Goal: Transaction & Acquisition: Purchase product/service

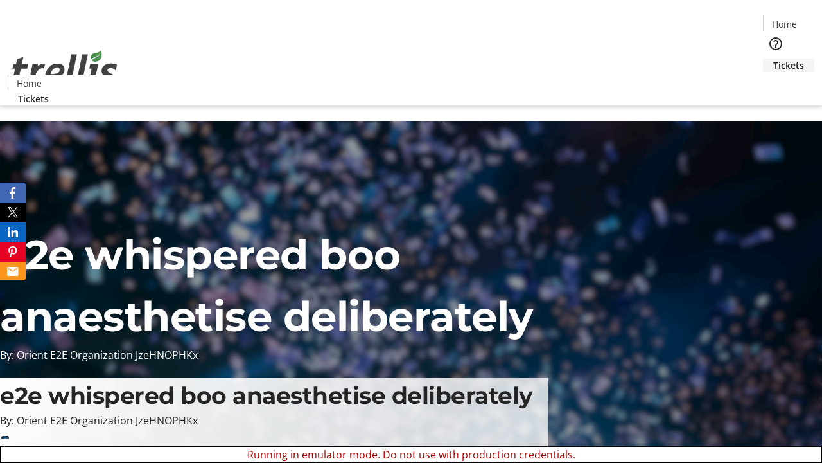
click at [774, 58] on span "Tickets" at bounding box center [789, 64] width 31 height 13
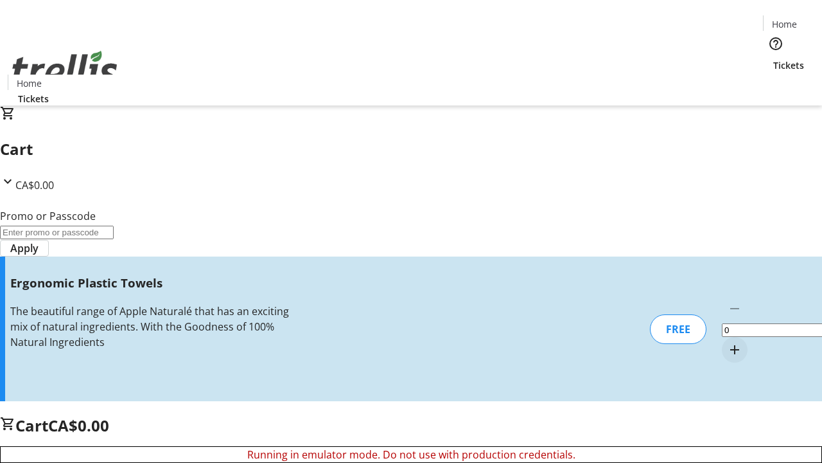
click at [727, 342] on mat-icon "Increment by one" at bounding box center [734, 349] width 15 height 15
type input "1"
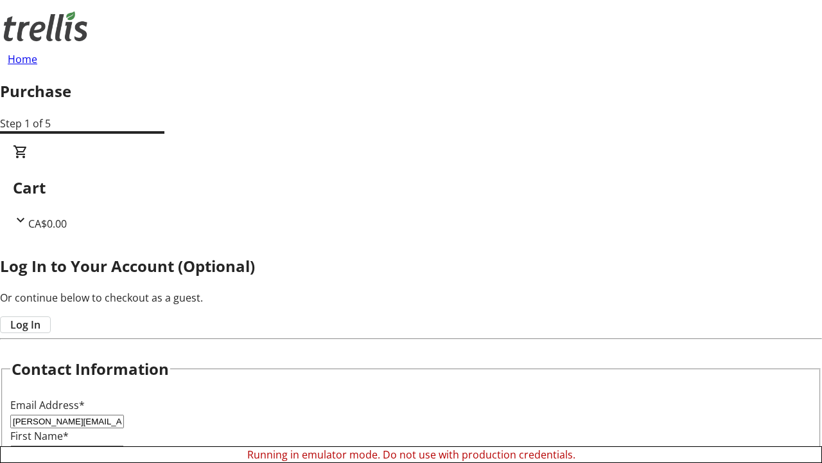
type input "[PERSON_NAME][EMAIL_ADDRESS][DOMAIN_NAME]"
type input "[PERSON_NAME]"
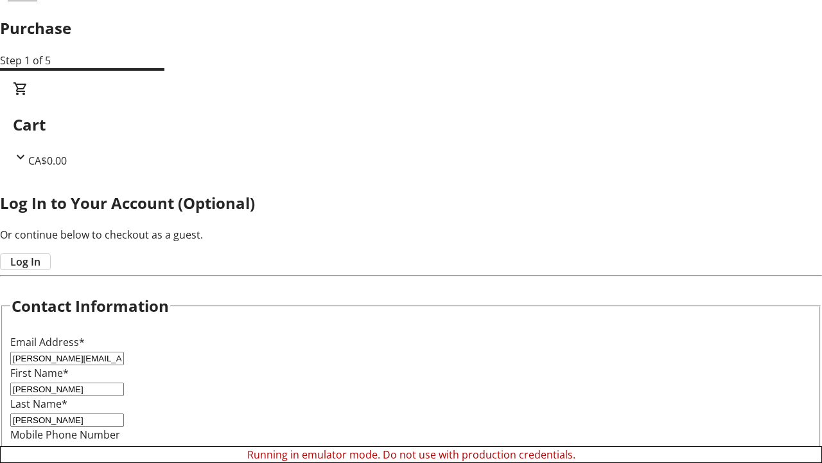
scroll to position [128, 0]
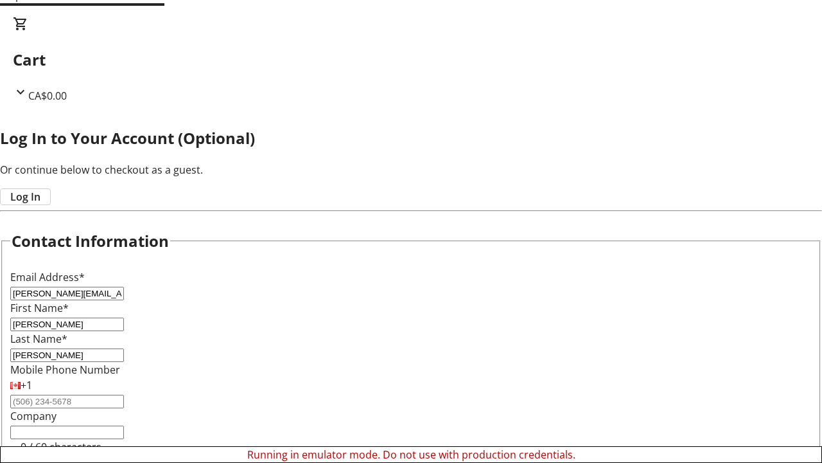
type input "[PERSON_NAME]"
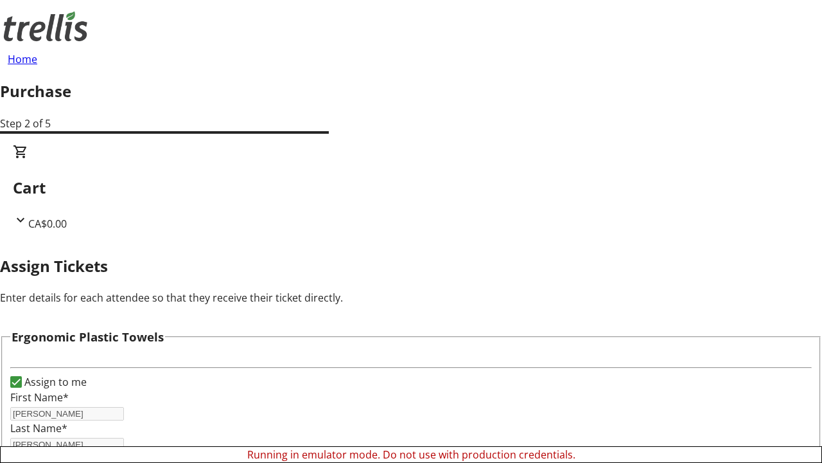
scroll to position [78, 0]
